Goal: Task Accomplishment & Management: Use online tool/utility

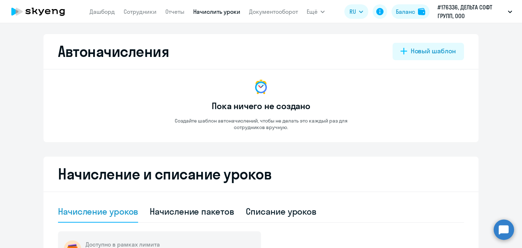
select select "10"
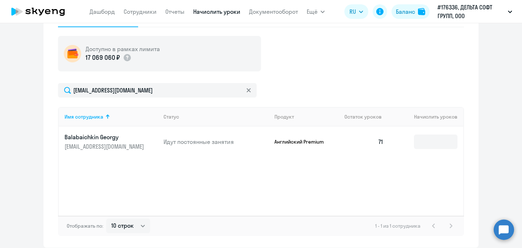
click at [247, 93] on div at bounding box center [249, 90] width 6 height 14
click at [247, 91] on icon at bounding box center [248, 90] width 4 height 4
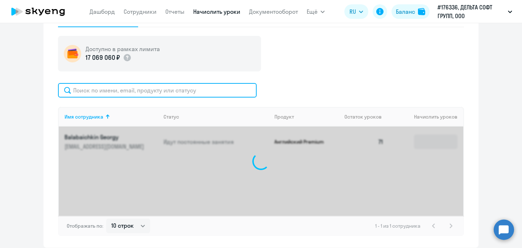
click at [212, 88] on input "text" at bounding box center [157, 90] width 199 height 14
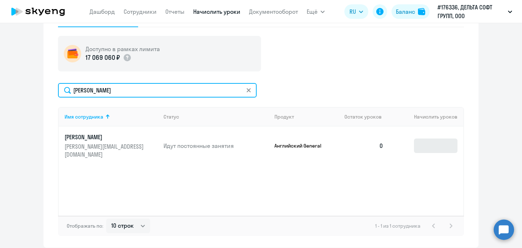
type input "[PERSON_NAME]"
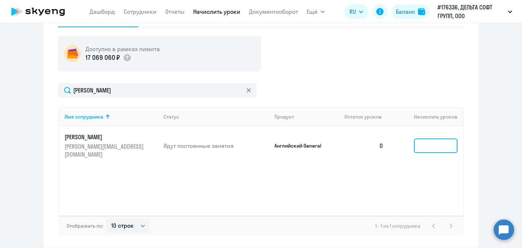
click at [419, 148] on input at bounding box center [435, 145] width 43 height 14
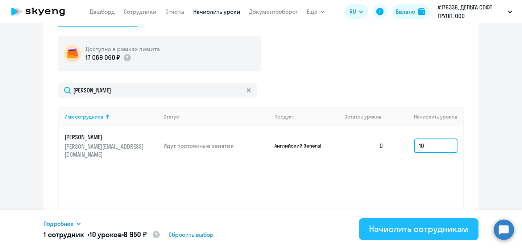
type input "10"
click at [388, 229] on div "Начислить сотрудникам" at bounding box center [418, 229] width 99 height 12
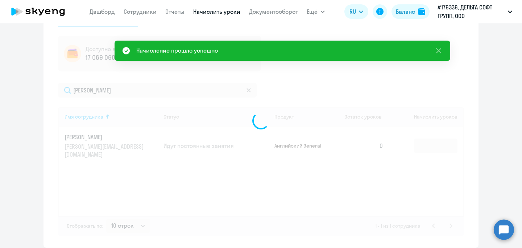
click at [427, 147] on div at bounding box center [261, 120] width 406 height 230
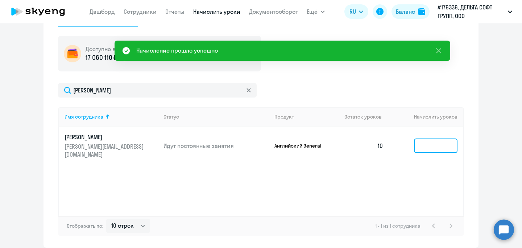
click at [427, 147] on input at bounding box center [435, 145] width 43 height 14
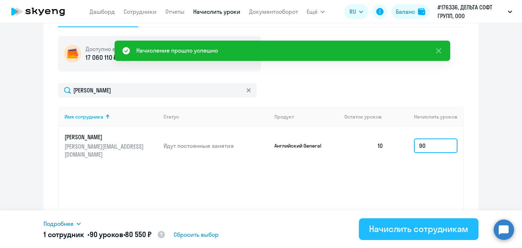
type input "90"
click at [385, 223] on div "Начислить сотрудникам" at bounding box center [418, 229] width 99 height 12
